Goal: Transaction & Acquisition: Obtain resource

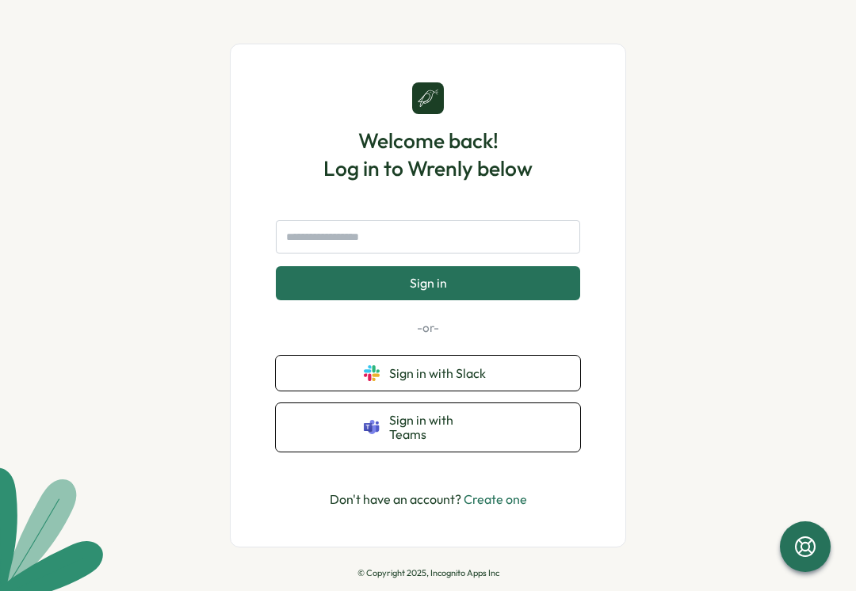
click at [559, 380] on button "Sign in with Slack" at bounding box center [428, 373] width 304 height 35
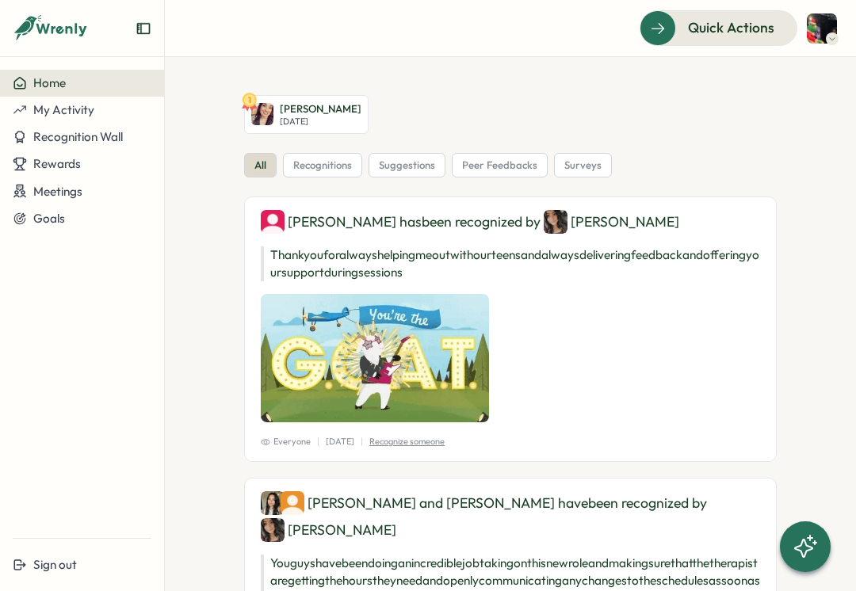
click at [650, 29] on div at bounding box center [657, 27] width 35 height 33
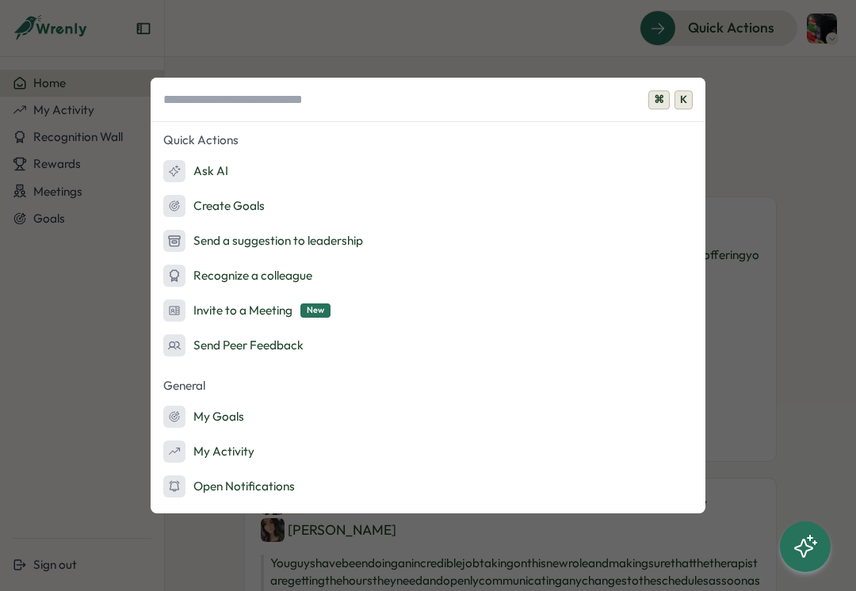
click at [698, 100] on input at bounding box center [428, 100] width 555 height 44
click at [779, 97] on div "⌘ K Quick Actions Ask AI Create Goals Send a suggestion to leadership Recognize…" at bounding box center [428, 295] width 856 height 591
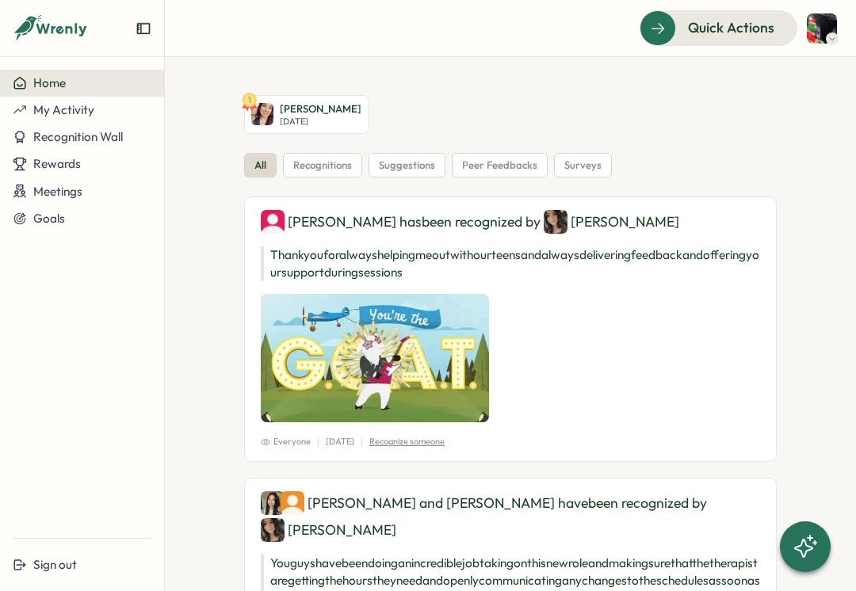
click at [140, 149] on button "Recognition Wall" at bounding box center [82, 137] width 164 height 27
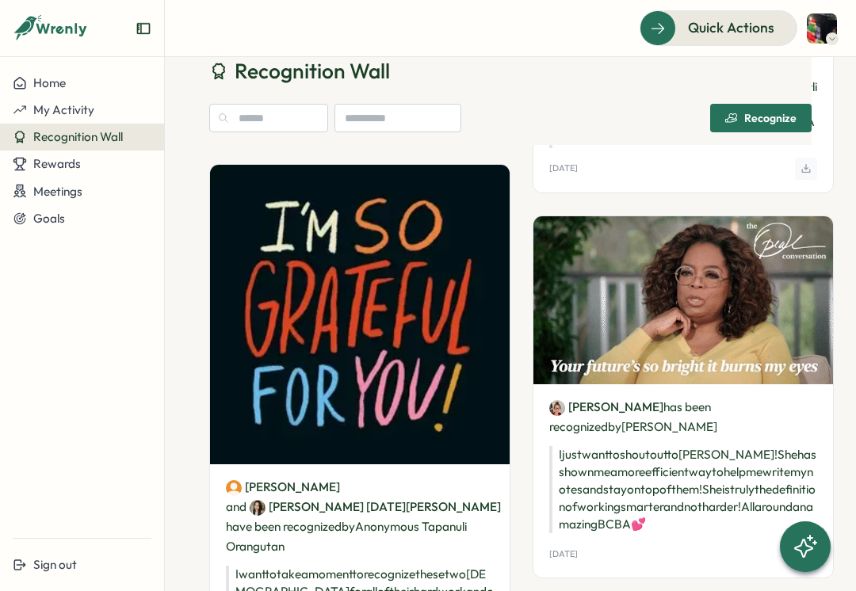
scroll to position [2225, 0]
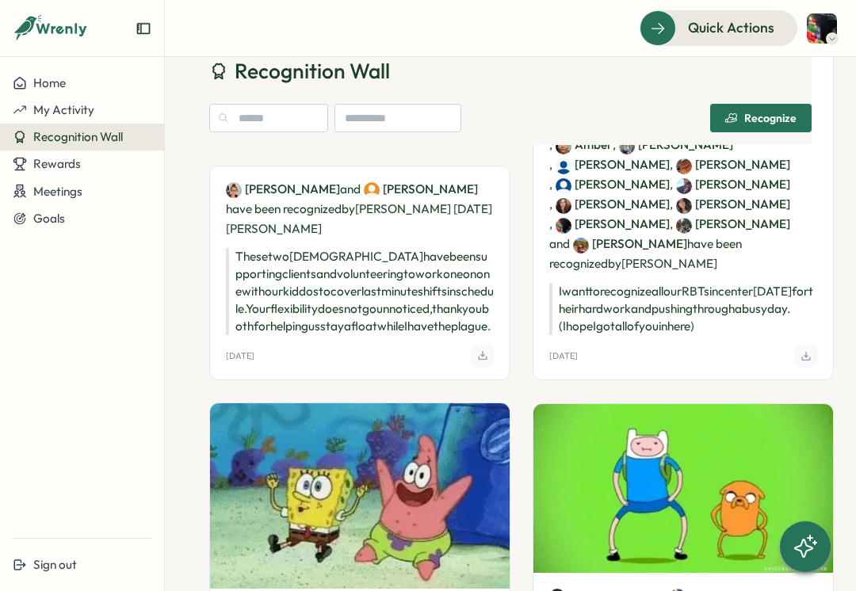
click at [140, 171] on button "Rewards" at bounding box center [82, 164] width 164 height 27
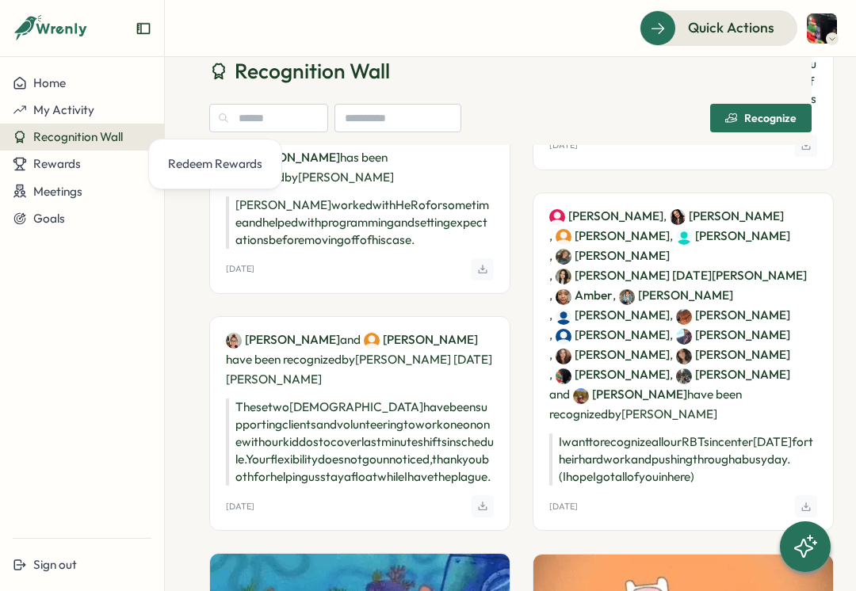
scroll to position [1270, 0]
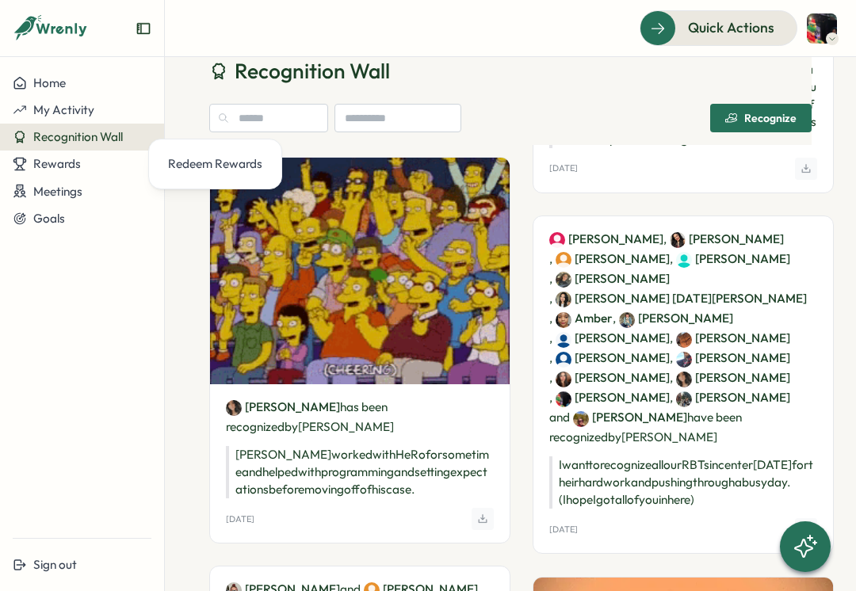
click at [125, 116] on div "My Activity" at bounding box center [82, 110] width 139 height 14
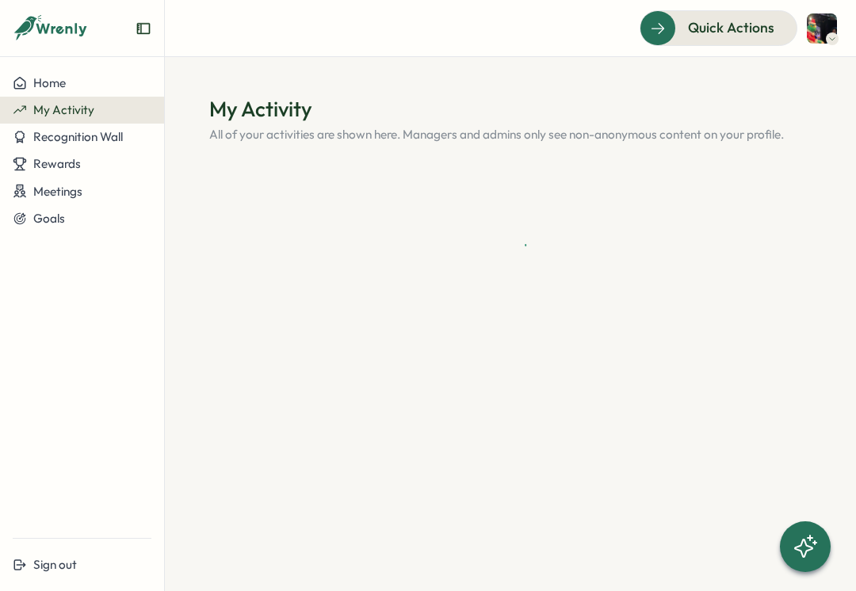
click at [131, 163] on div "Rewards" at bounding box center [82, 164] width 139 height 14
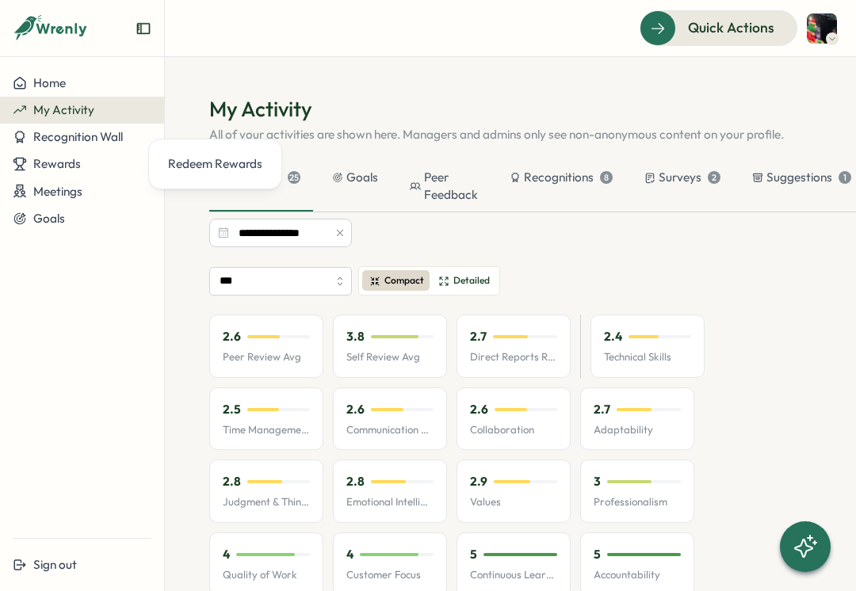
click at [138, 107] on div "My Activity" at bounding box center [82, 110] width 139 height 14
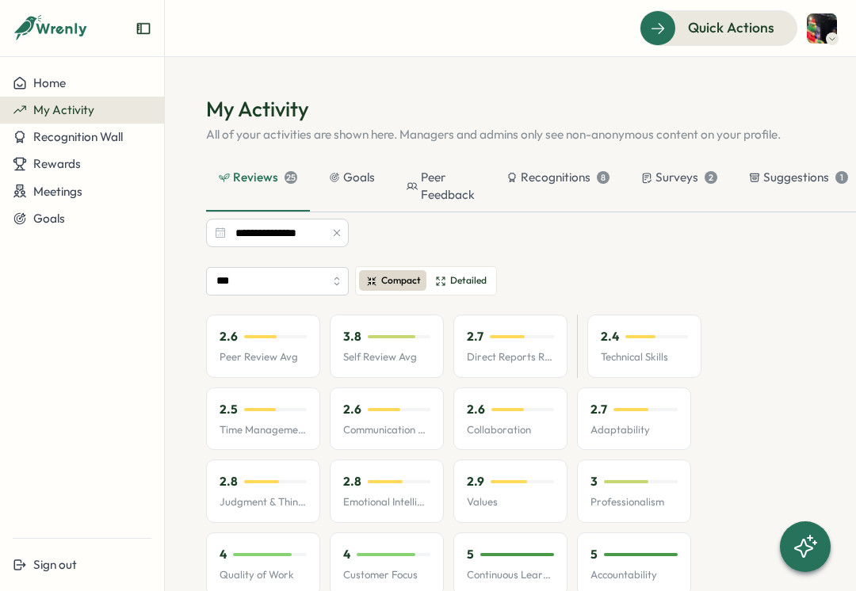
scroll to position [0, 2]
click at [695, 189] on div "Surveys 2" at bounding box center [679, 186] width 101 height 49
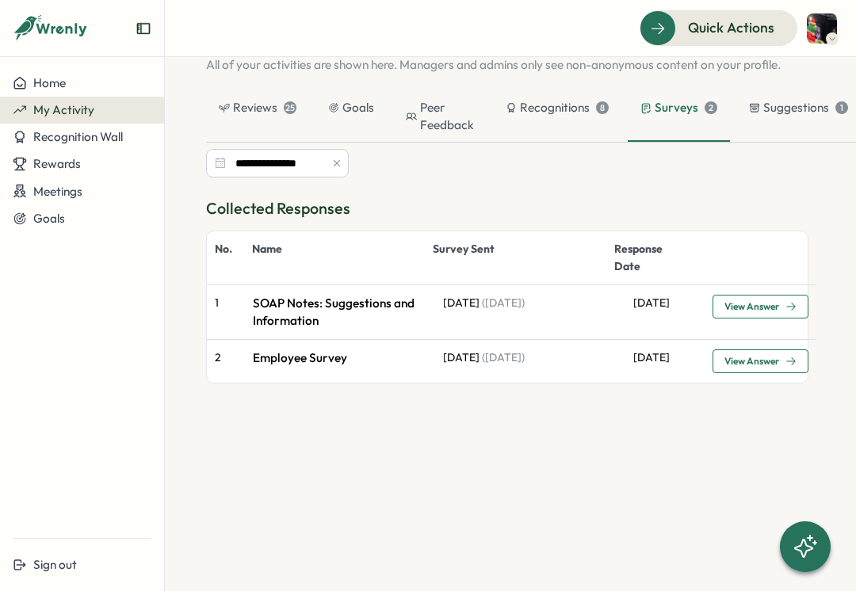
scroll to position [70, 2]
click at [805, 113] on div "Suggestions 1" at bounding box center [799, 107] width 99 height 17
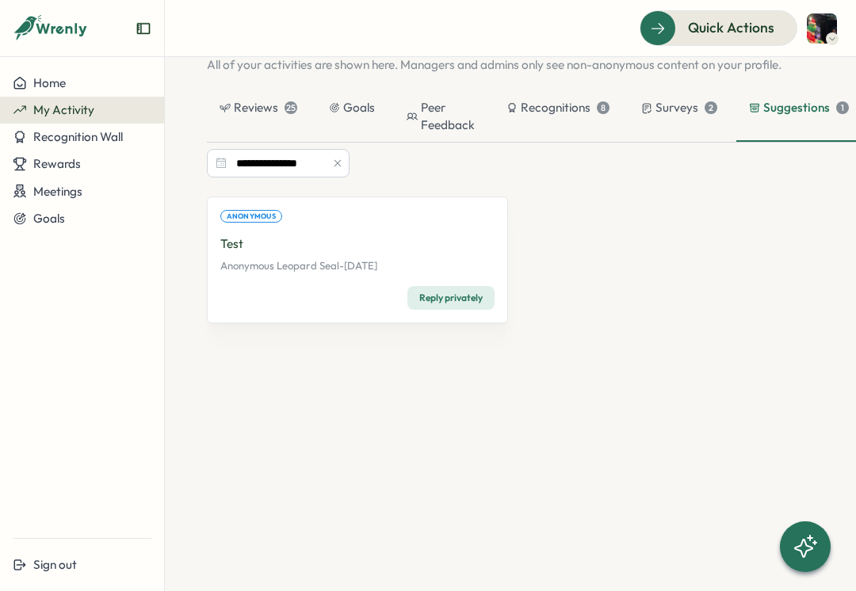
click at [717, 114] on div "Surveys 2" at bounding box center [679, 117] width 101 height 49
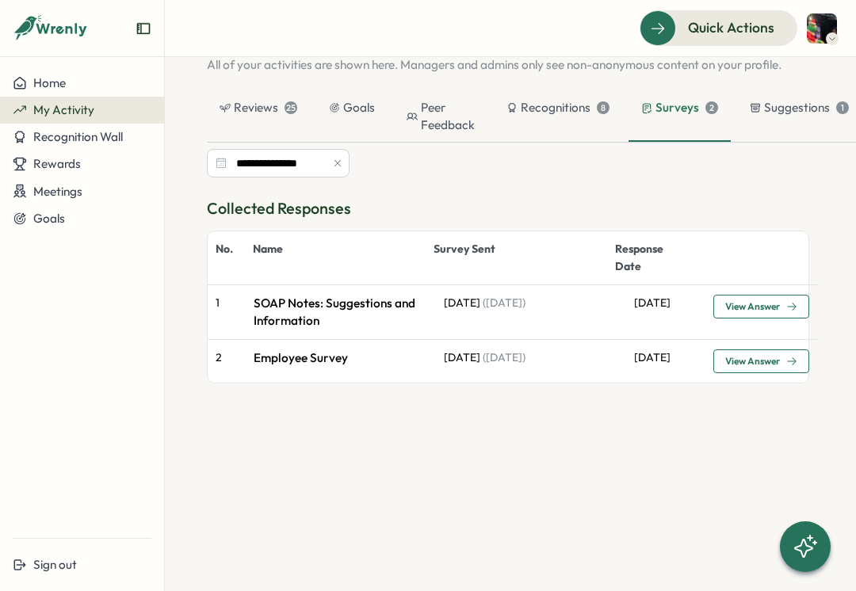
click at [762, 304] on span "View Answer" at bounding box center [752, 307] width 55 height 10
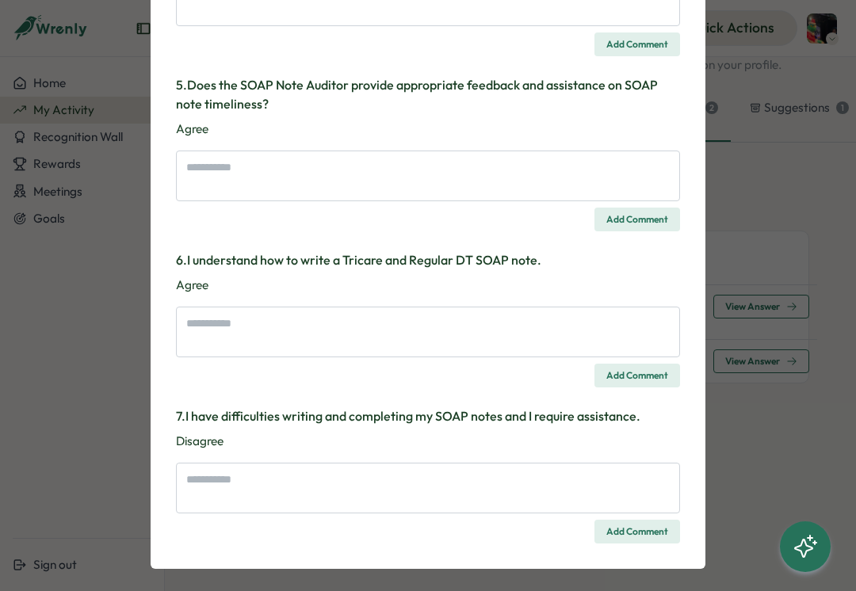
click at [765, 157] on div "Survey Response SOAP Notes: Suggestions and Information Your voice is a crucial…" at bounding box center [428, 295] width 856 height 591
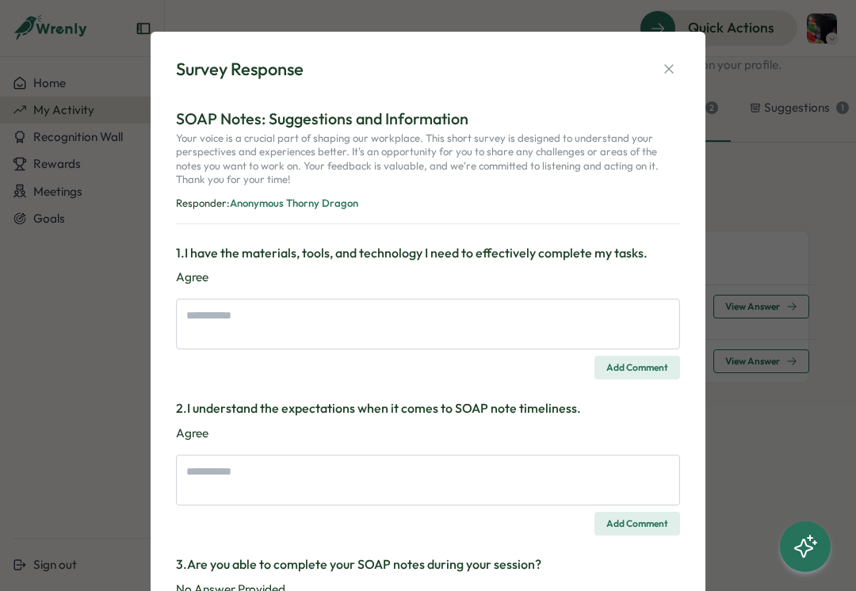
scroll to position [-1, 0]
click at [673, 77] on button "button" at bounding box center [669, 69] width 22 height 22
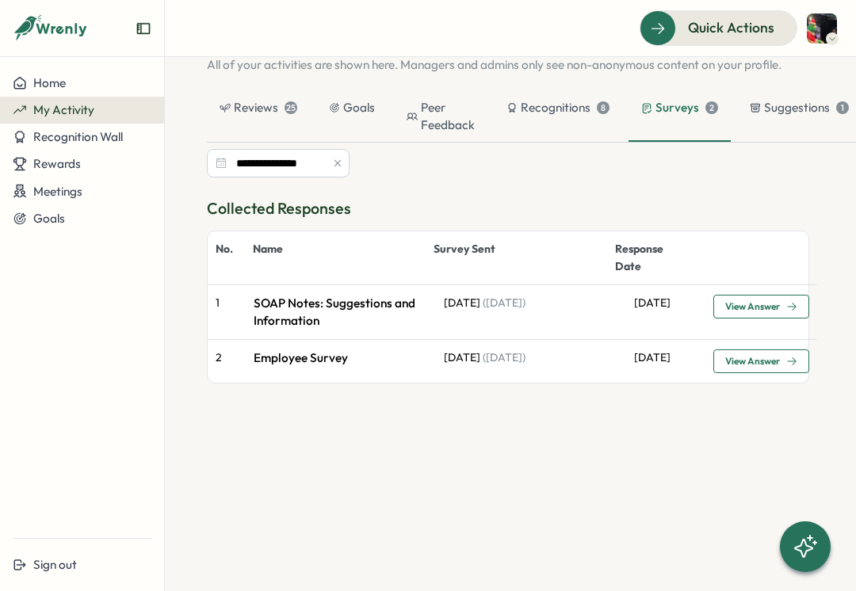
click at [272, 97] on div "Reviews 25" at bounding box center [258, 117] width 103 height 49
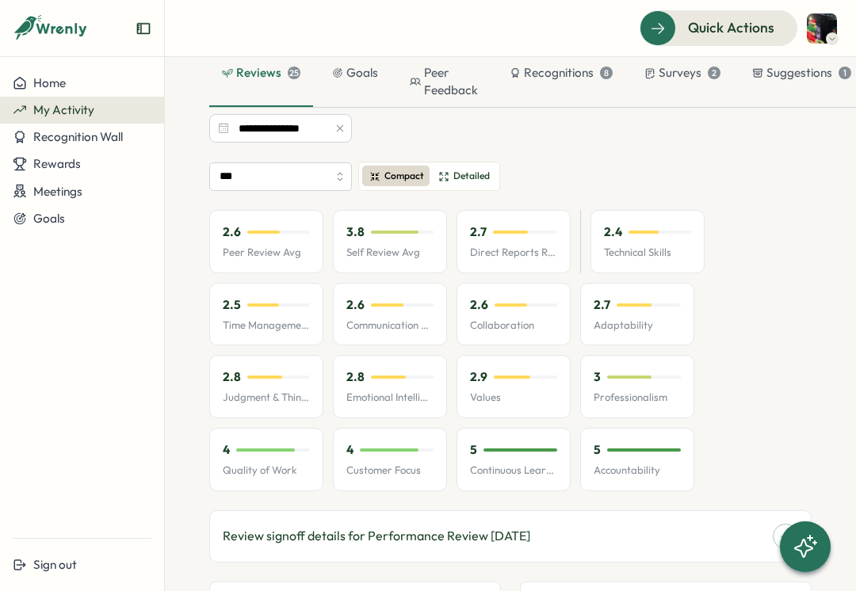
scroll to position [105, 0]
click at [474, 177] on span "Detailed" at bounding box center [471, 176] width 36 height 15
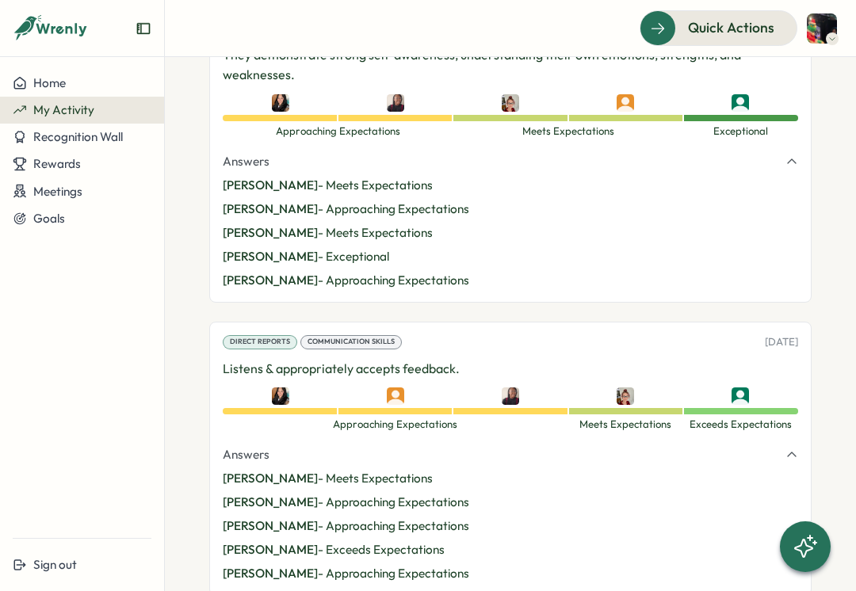
scroll to position [1026, 0]
click at [393, 388] on img at bounding box center [395, 396] width 17 height 17
click at [390, 408] on div "Approaching Expectations" at bounding box center [395, 411] width 114 height 6
click at [394, 388] on img at bounding box center [395, 396] width 17 height 17
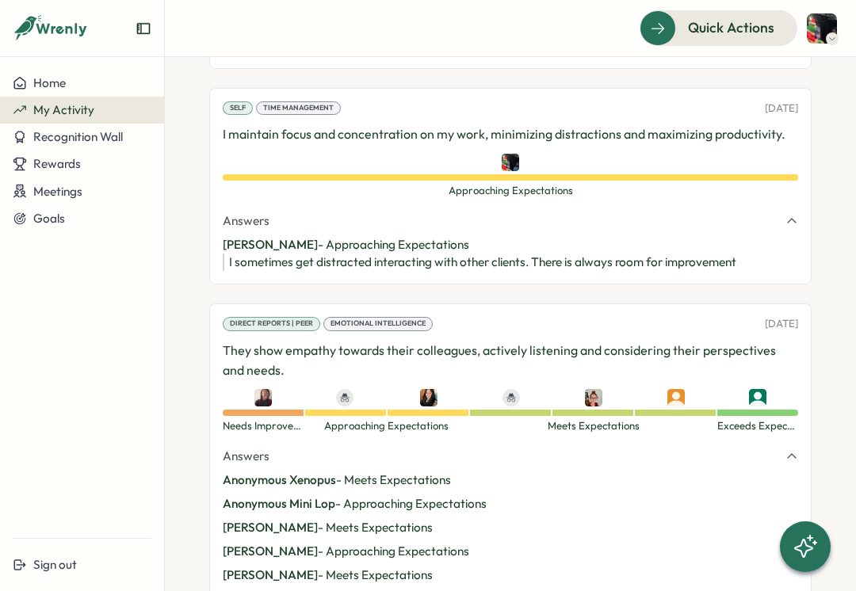
scroll to position [5859, 0]
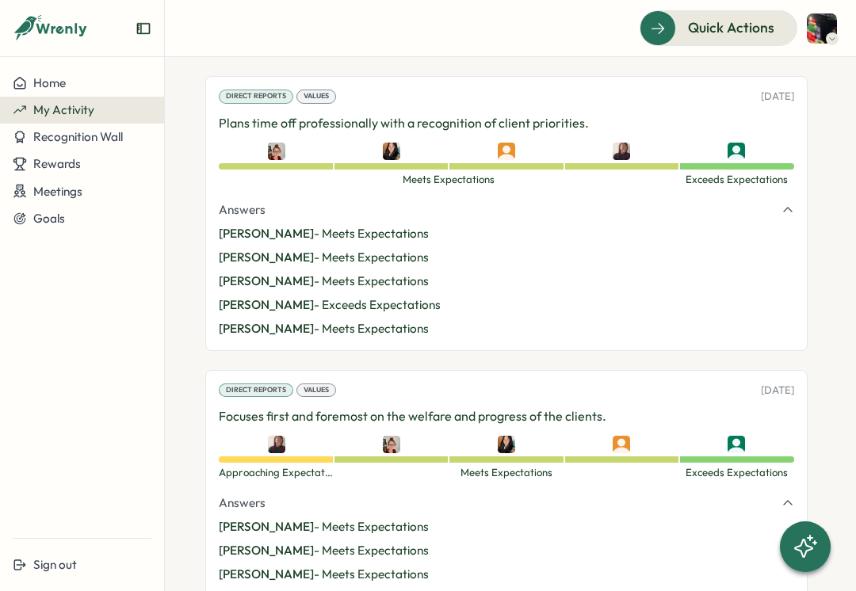
click at [807, 551] on icon at bounding box center [803, 548] width 17 height 17
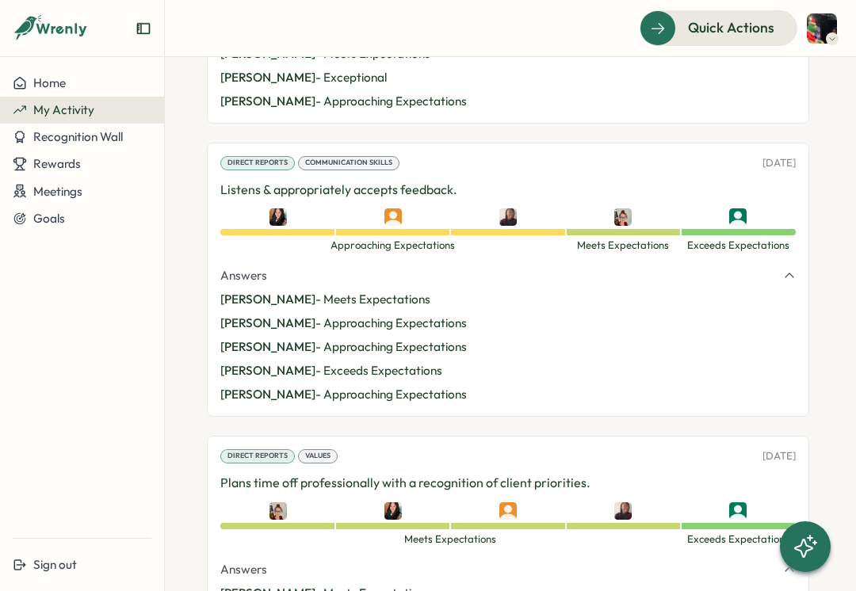
click at [808, 548] on icon at bounding box center [805, 546] width 25 height 25
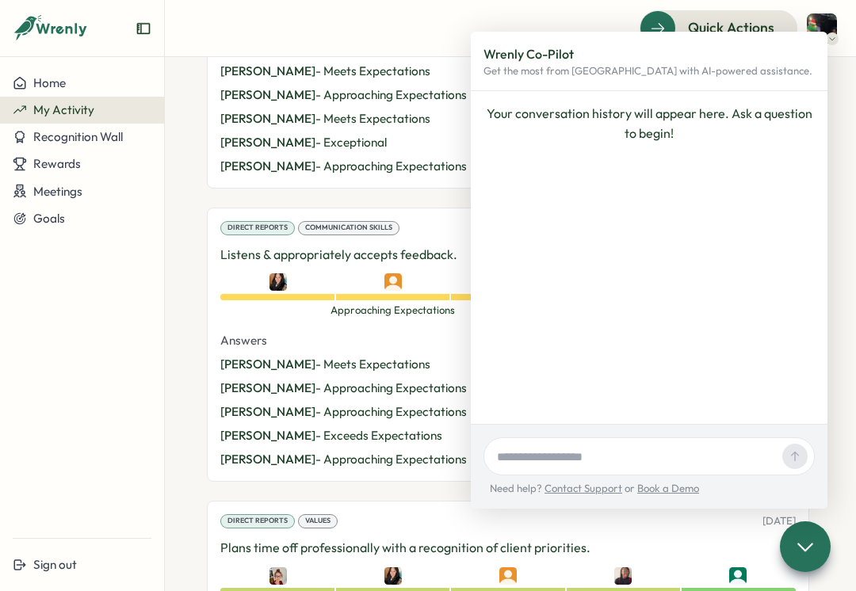
scroll to position [1140, 2]
click at [812, 551] on icon at bounding box center [805, 547] width 22 height 22
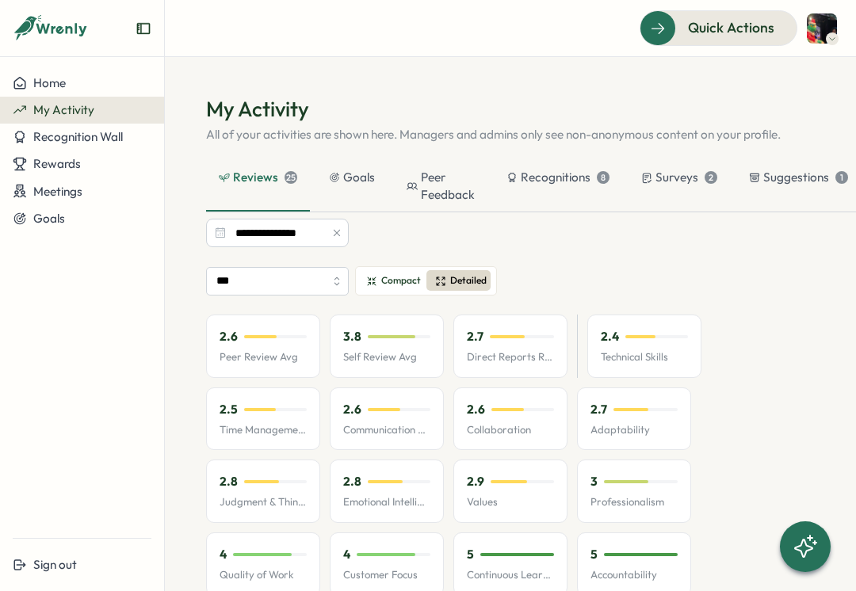
scroll to position [0, 2]
click at [103, 178] on button "Meetings" at bounding box center [82, 192] width 164 height 28
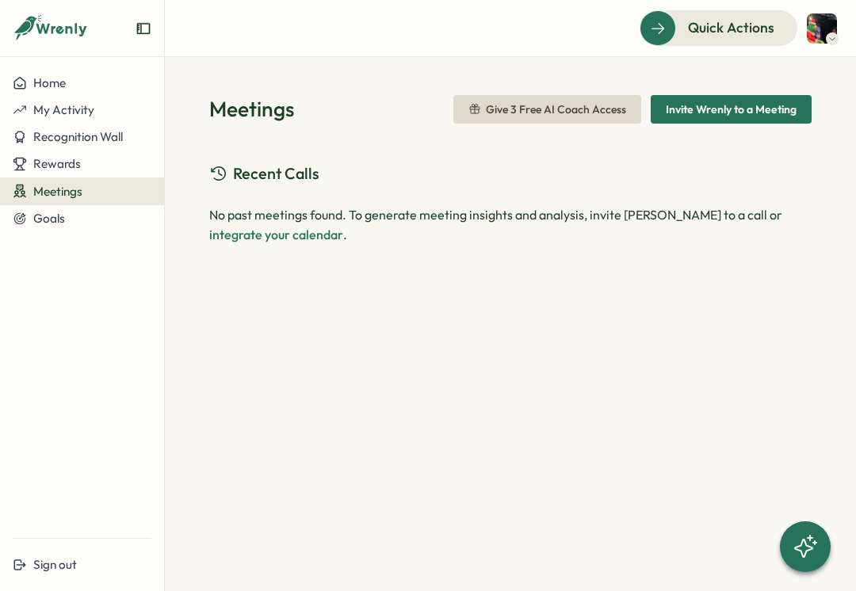
click at [143, 159] on div "Rewards" at bounding box center [82, 164] width 139 height 14
click at [242, 166] on div "Redeem Rewards" at bounding box center [215, 163] width 94 height 17
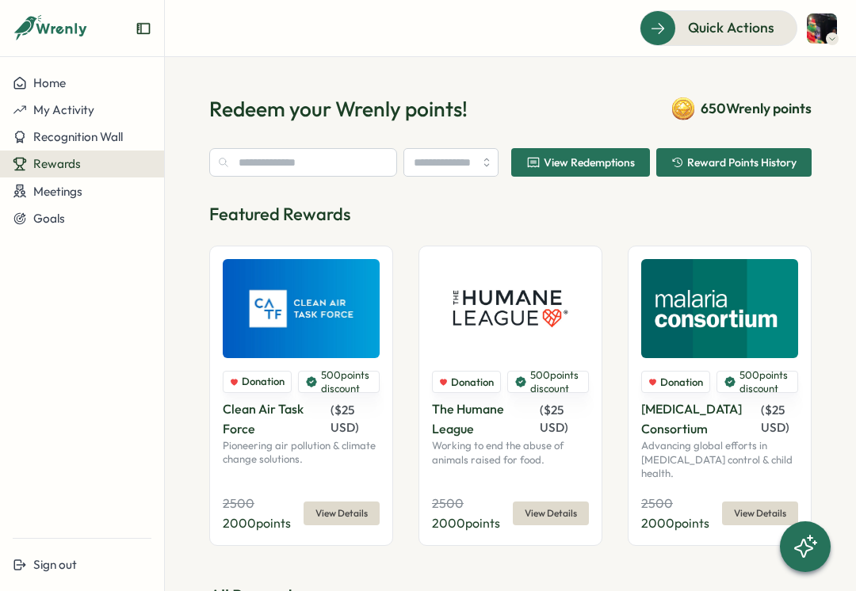
type input "**********"
